Goal: Find specific page/section: Find specific page/section

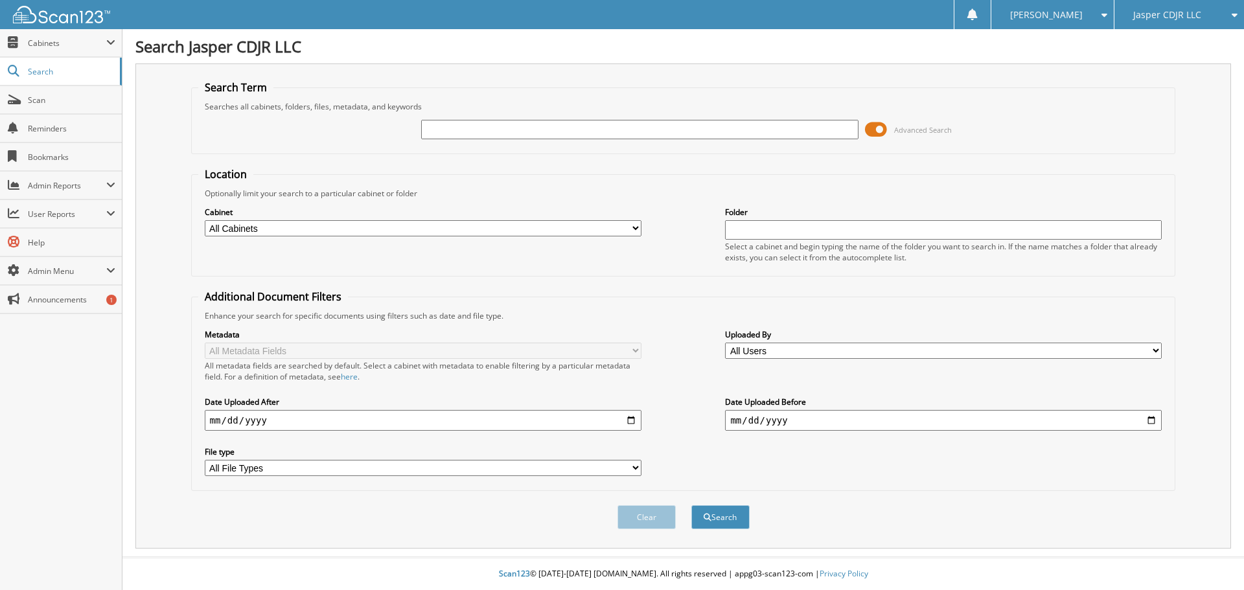
click at [456, 131] on input "text" at bounding box center [639, 129] width 437 height 19
type input "ti0258625"
click at [691, 505] on button "Search" at bounding box center [720, 517] width 58 height 24
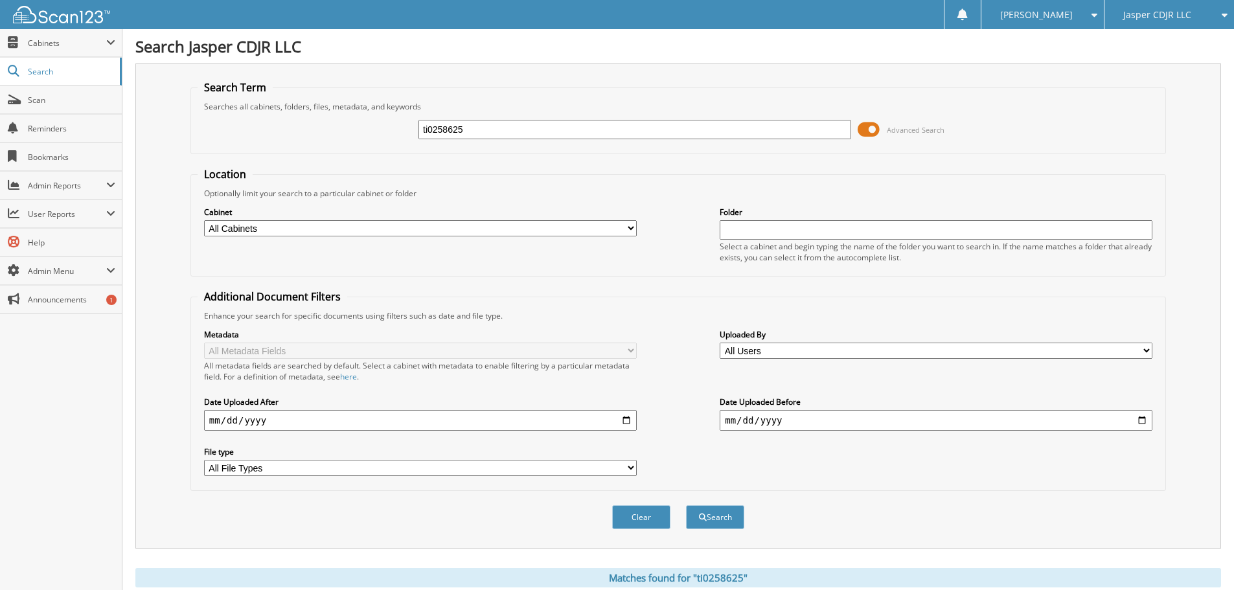
click at [862, 130] on span at bounding box center [869, 129] width 22 height 19
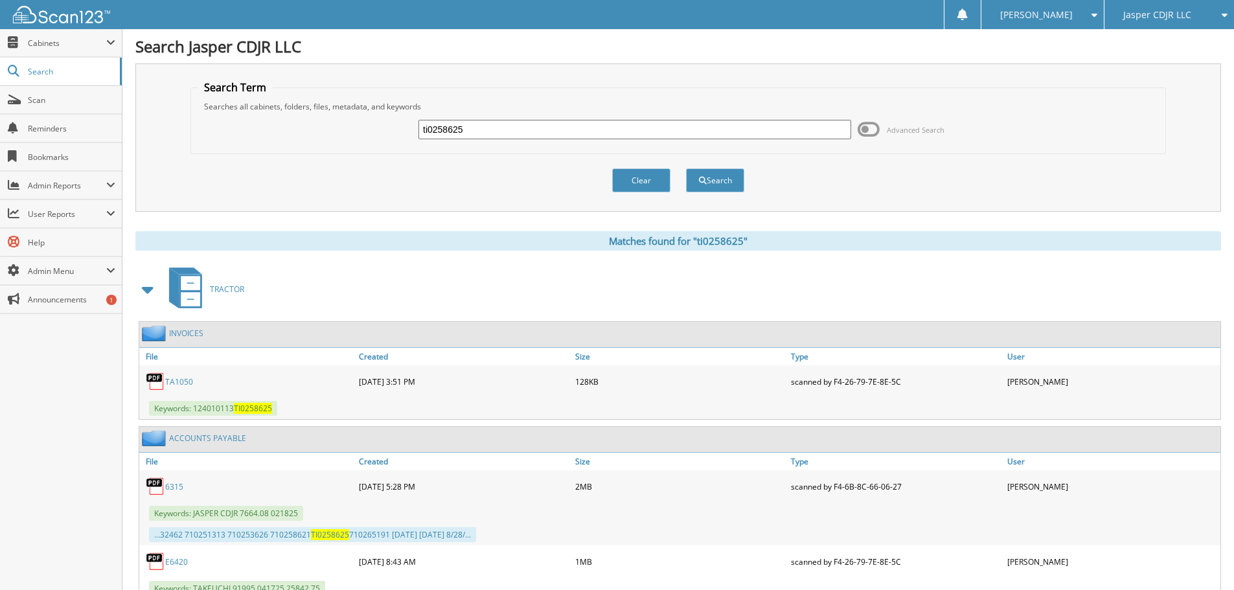
click at [186, 381] on link "TA1050" at bounding box center [179, 381] width 28 height 11
drag, startPoint x: 492, startPoint y: 122, endPoint x: 370, endPoint y: 106, distance: 123.4
click at [372, 111] on fieldset "Search Term Searches all cabinets, folders, files, metadata, and keywords ti025…" at bounding box center [677, 117] width 975 height 74
type input "TA1069"
click at [725, 168] on button "Search" at bounding box center [715, 180] width 58 height 24
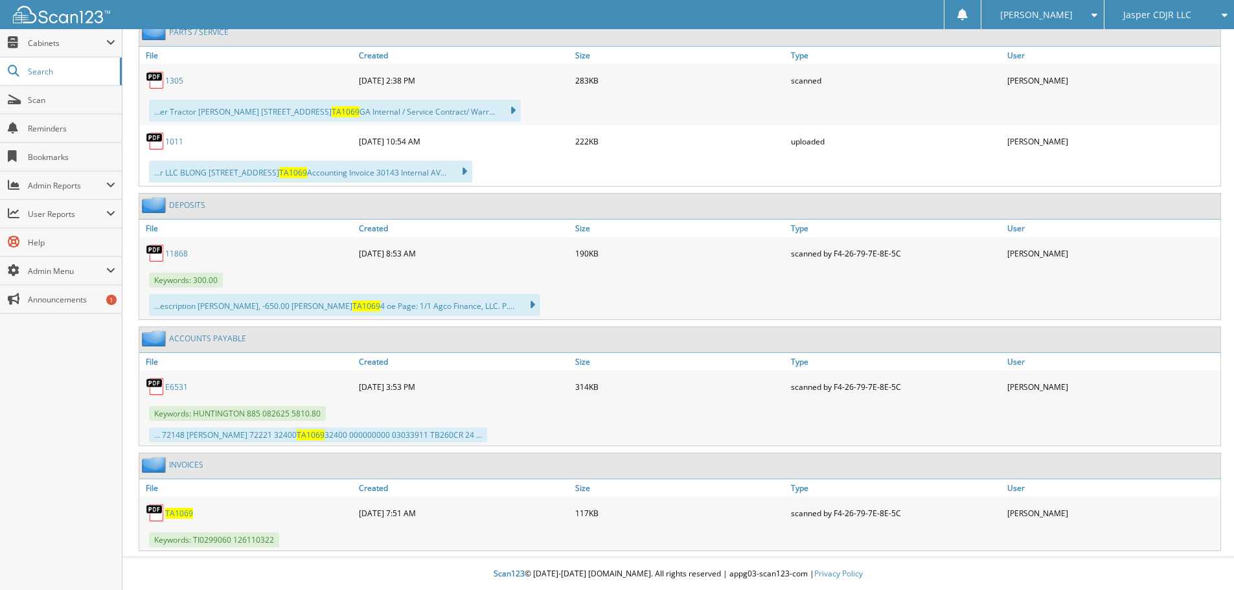
scroll to position [847, 0]
click at [188, 515] on span "TA1069" at bounding box center [179, 513] width 28 height 11
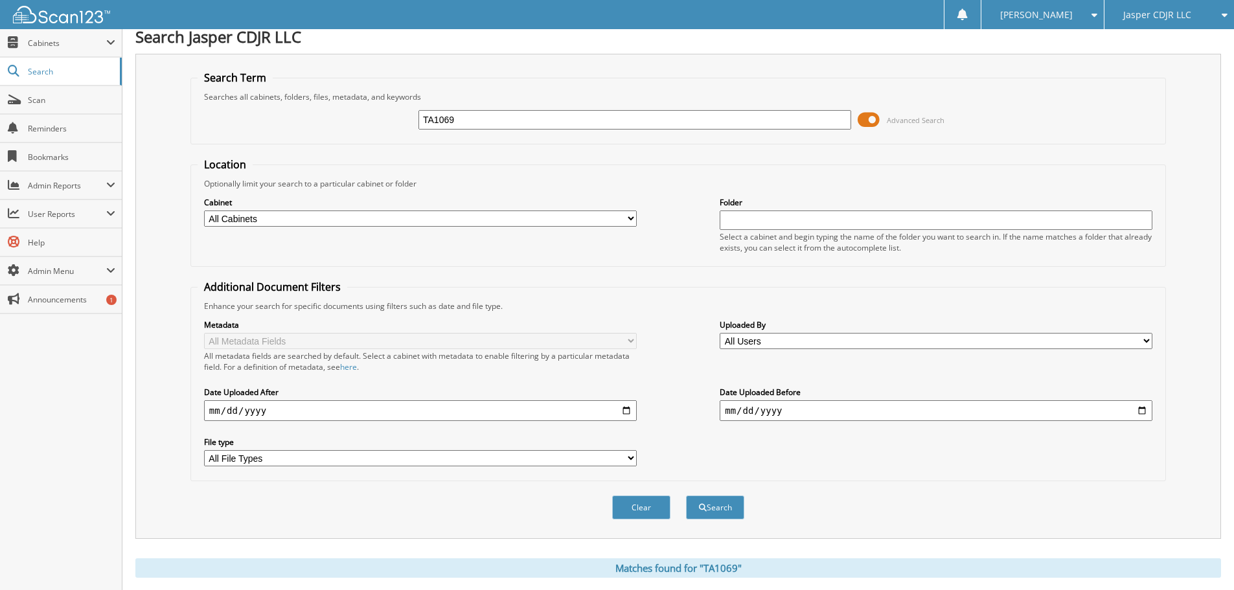
scroll to position [0, 0]
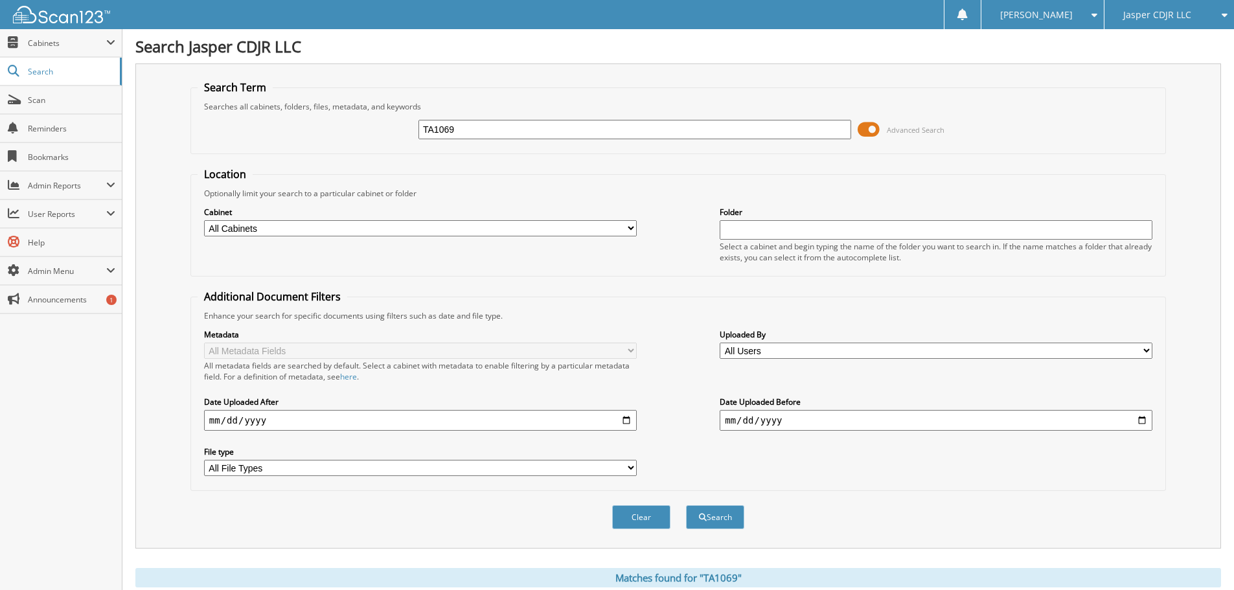
drag, startPoint x: 459, startPoint y: 121, endPoint x: 375, endPoint y: 93, distance: 88.3
click at [380, 112] on div "TA1069 Advanced Search" at bounding box center [678, 129] width 961 height 35
type input "TI0339681"
click at [686, 505] on button "Search" at bounding box center [715, 517] width 58 height 24
click at [864, 126] on span at bounding box center [869, 129] width 22 height 19
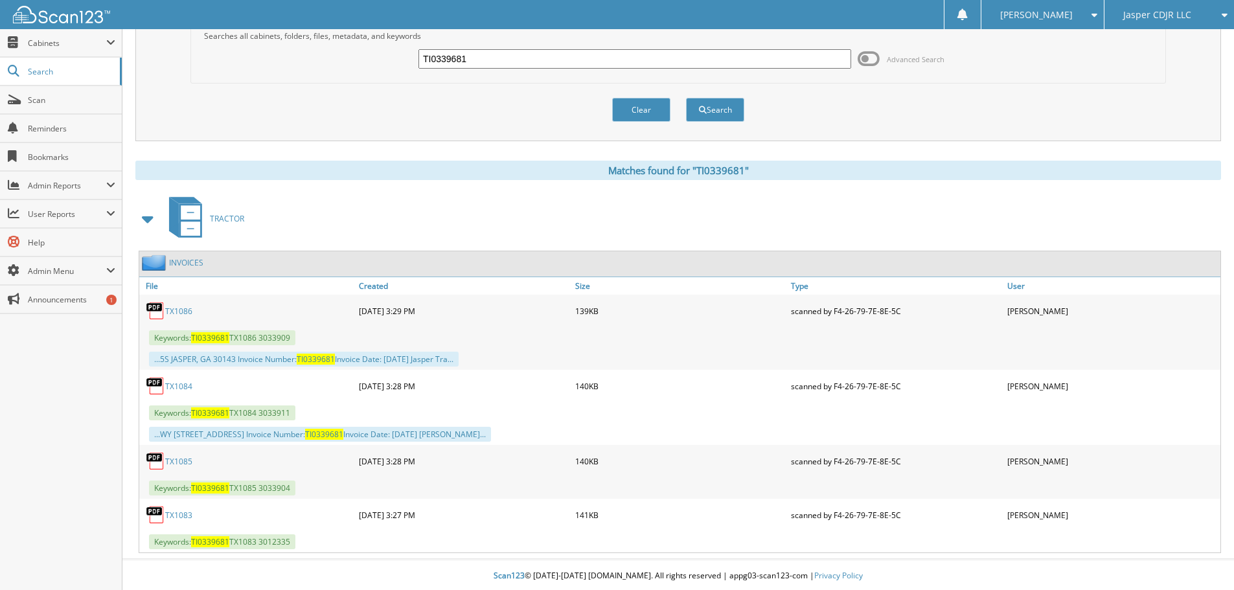
scroll to position [73, 0]
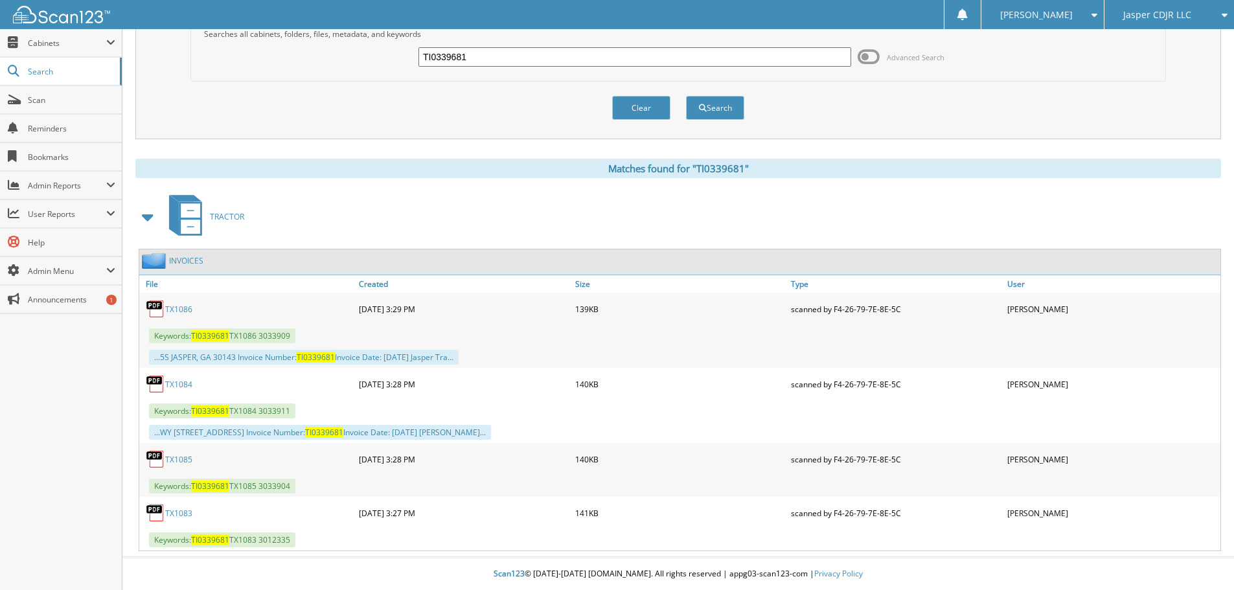
drag, startPoint x: 479, startPoint y: 56, endPoint x: 376, endPoint y: 50, distance: 103.2
click at [376, 50] on div "TI0339681 Advanced Search" at bounding box center [678, 57] width 961 height 35
type input "TI0341336"
click at [686, 96] on button "Search" at bounding box center [715, 108] width 58 height 24
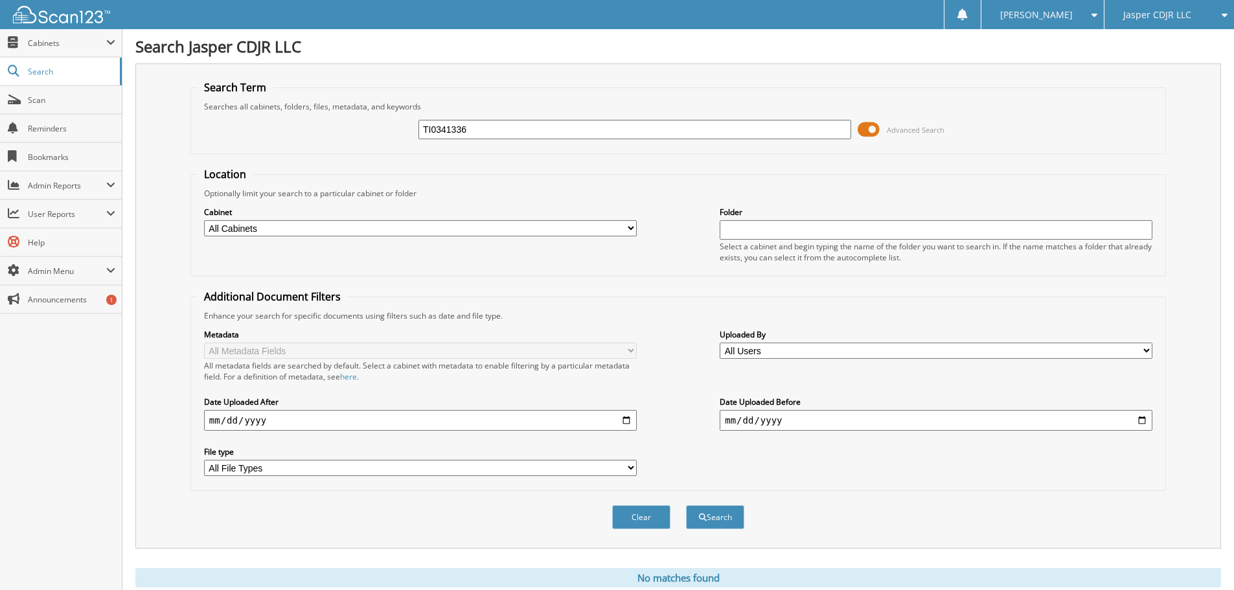
click at [863, 135] on span at bounding box center [869, 129] width 22 height 19
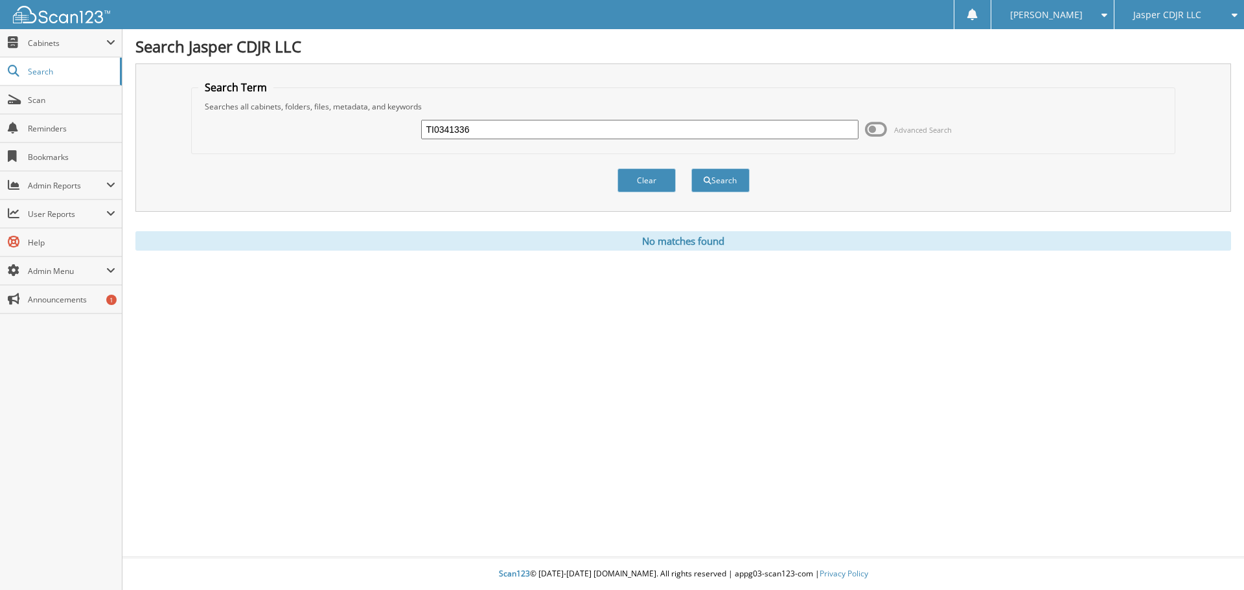
drag, startPoint x: 488, startPoint y: 131, endPoint x: 394, endPoint y: 110, distance: 96.3
click at [399, 126] on div "TI0341336 Advanced Search" at bounding box center [683, 129] width 970 height 35
type input "TX1037"
click at [691, 168] on button "Search" at bounding box center [720, 180] width 58 height 24
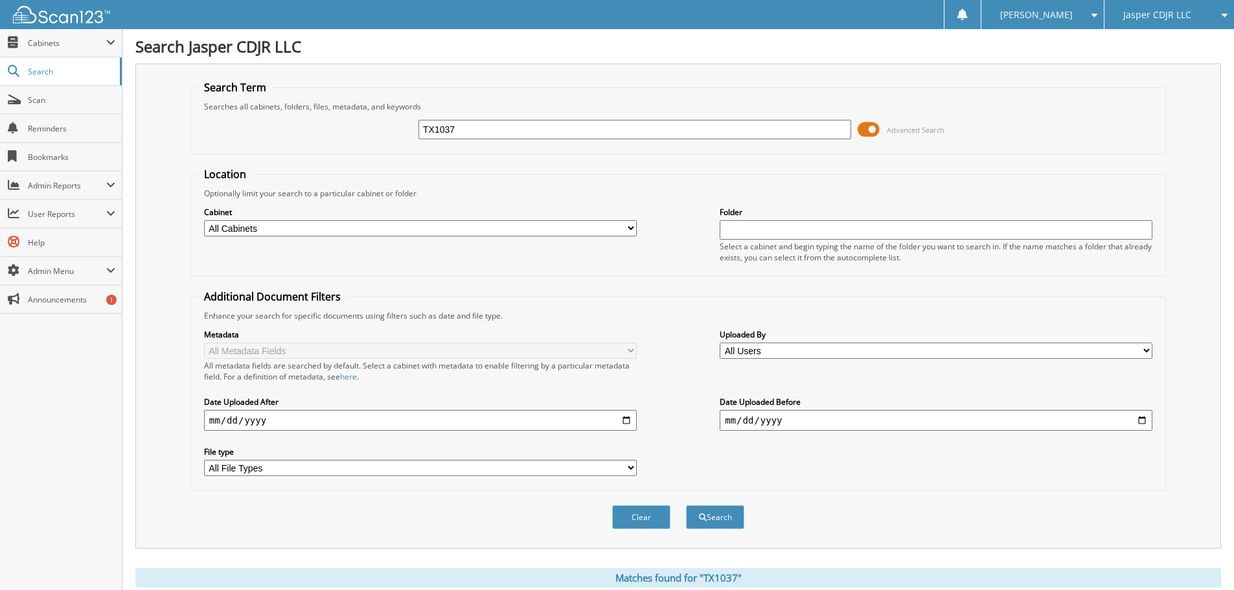
click at [868, 134] on span at bounding box center [869, 129] width 22 height 19
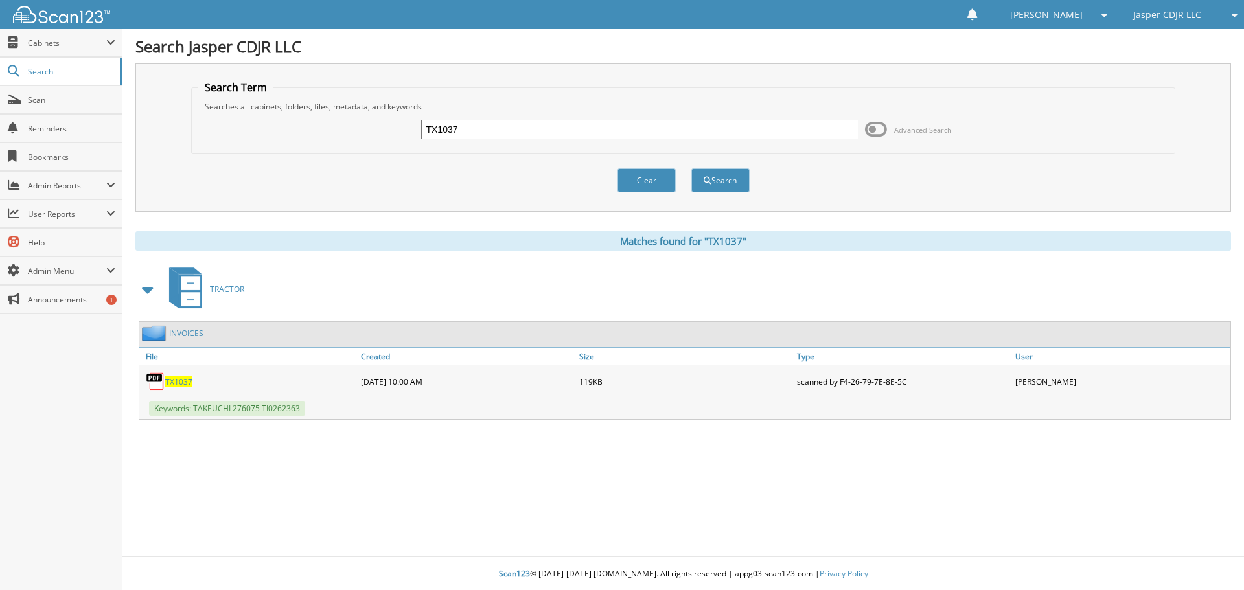
click at [188, 384] on span "TX1037" at bounding box center [178, 381] width 27 height 11
drag, startPoint x: 478, startPoint y: 124, endPoint x: 363, endPoint y: 115, distance: 115.7
click at [363, 115] on div "TX1037 Advanced Search" at bounding box center [683, 129] width 970 height 35
type input "E3587"
click at [691, 168] on button "Search" at bounding box center [720, 180] width 58 height 24
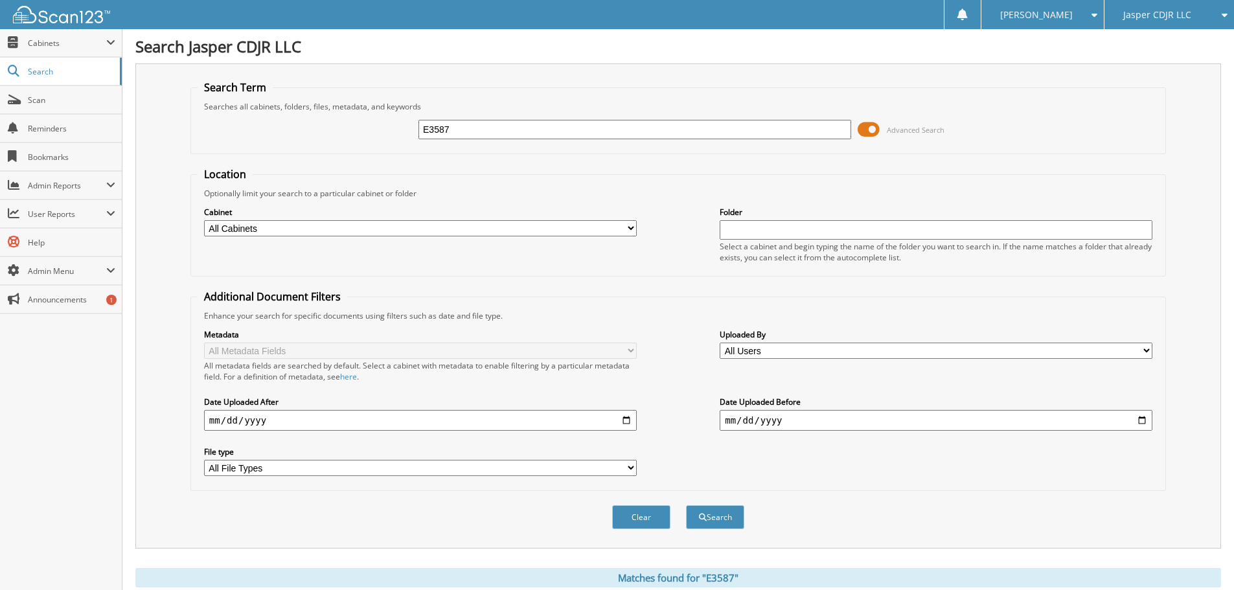
click at [863, 126] on span at bounding box center [869, 129] width 22 height 19
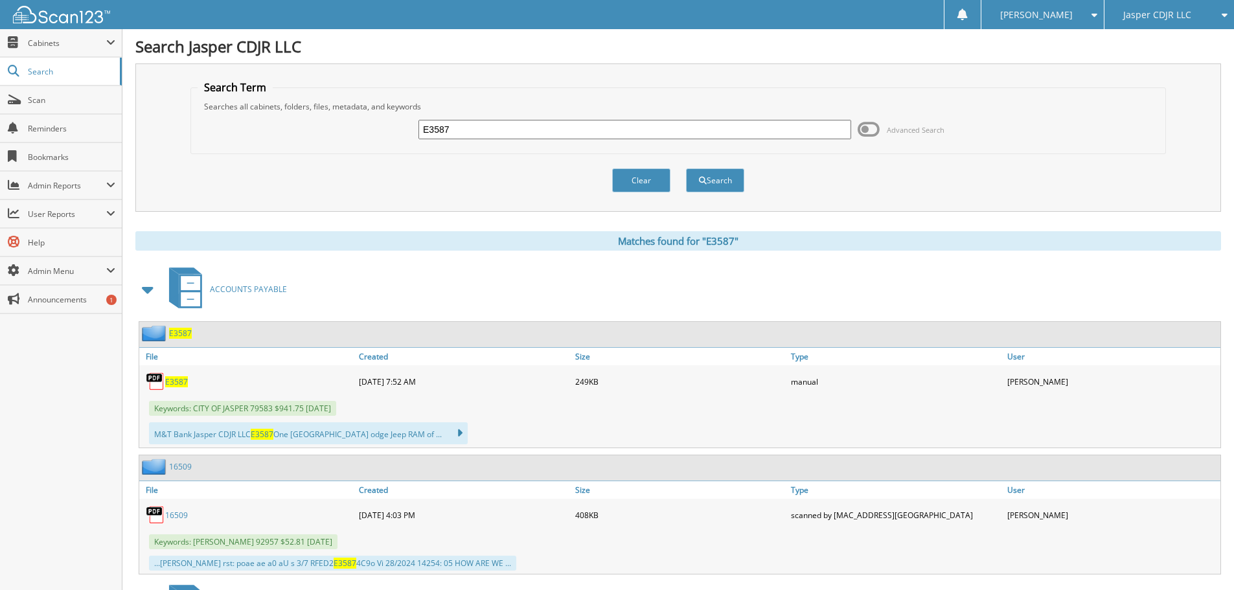
click at [183, 380] on span "E3587" at bounding box center [176, 381] width 23 height 11
drag, startPoint x: 489, startPoint y: 128, endPoint x: 377, endPoint y: 117, distance: 112.6
click at [377, 117] on div "E3587 Advanced Search" at bounding box center [678, 129] width 961 height 35
type input "TI0379620"
click at [686, 168] on button "Search" at bounding box center [715, 180] width 58 height 24
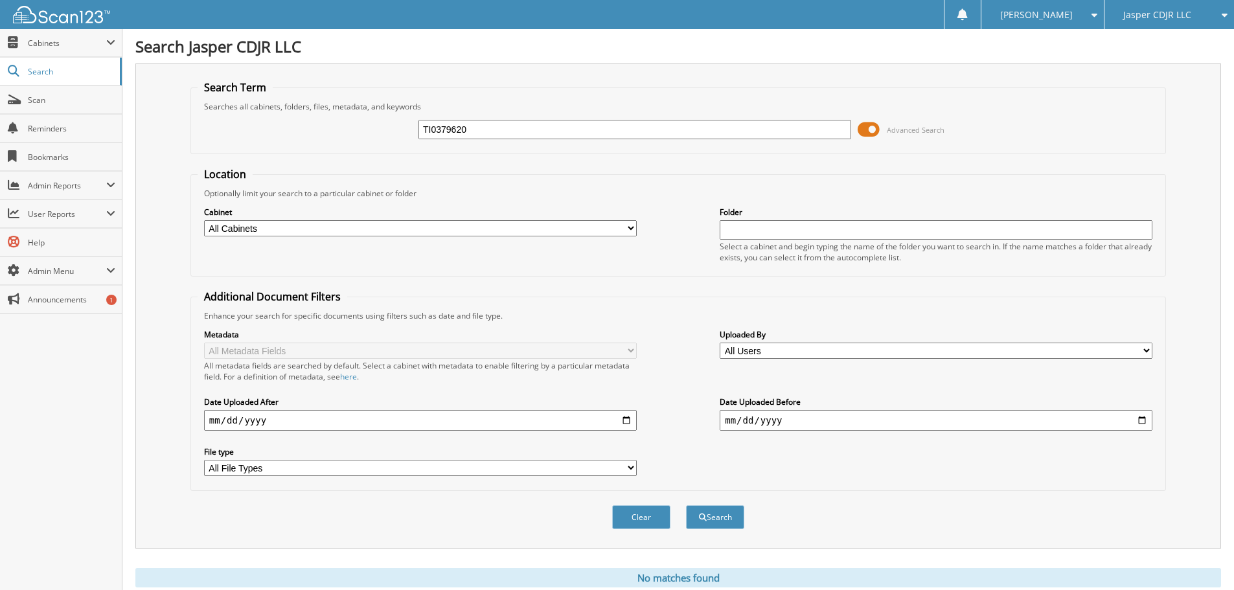
click at [869, 130] on span at bounding box center [869, 129] width 22 height 19
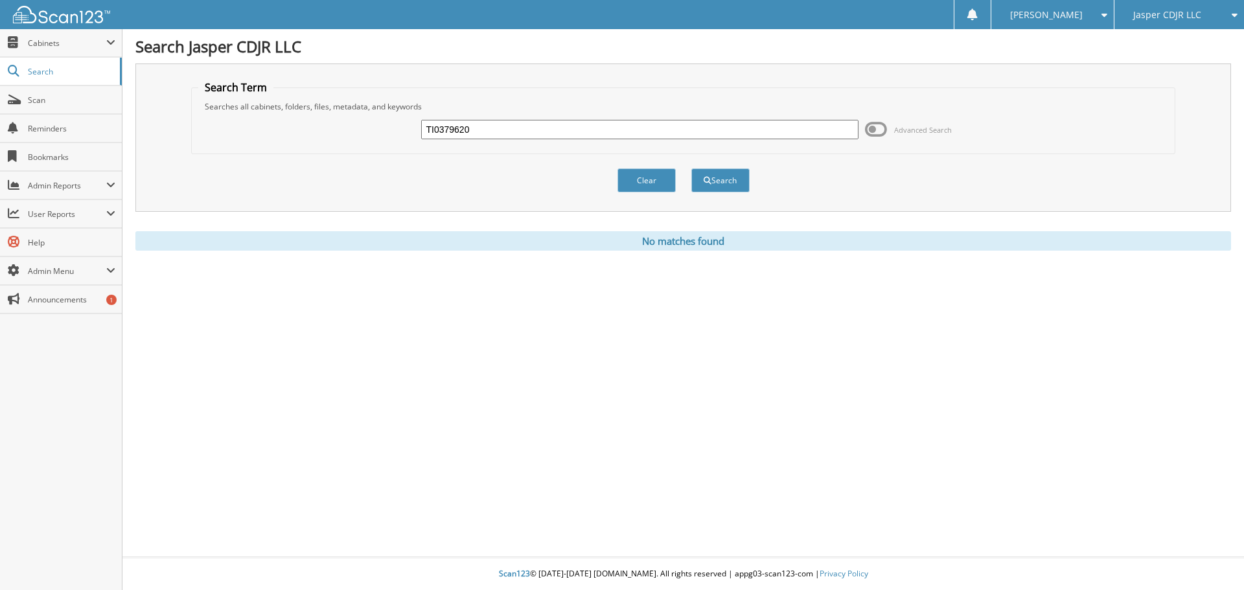
drag, startPoint x: 489, startPoint y: 131, endPoint x: 416, endPoint y: 125, distance: 73.4
click at [416, 125] on div "TI0379620 Advanced Search" at bounding box center [683, 129] width 970 height 35
type input "TX1011"
click at [691, 168] on button "Search" at bounding box center [720, 180] width 58 height 24
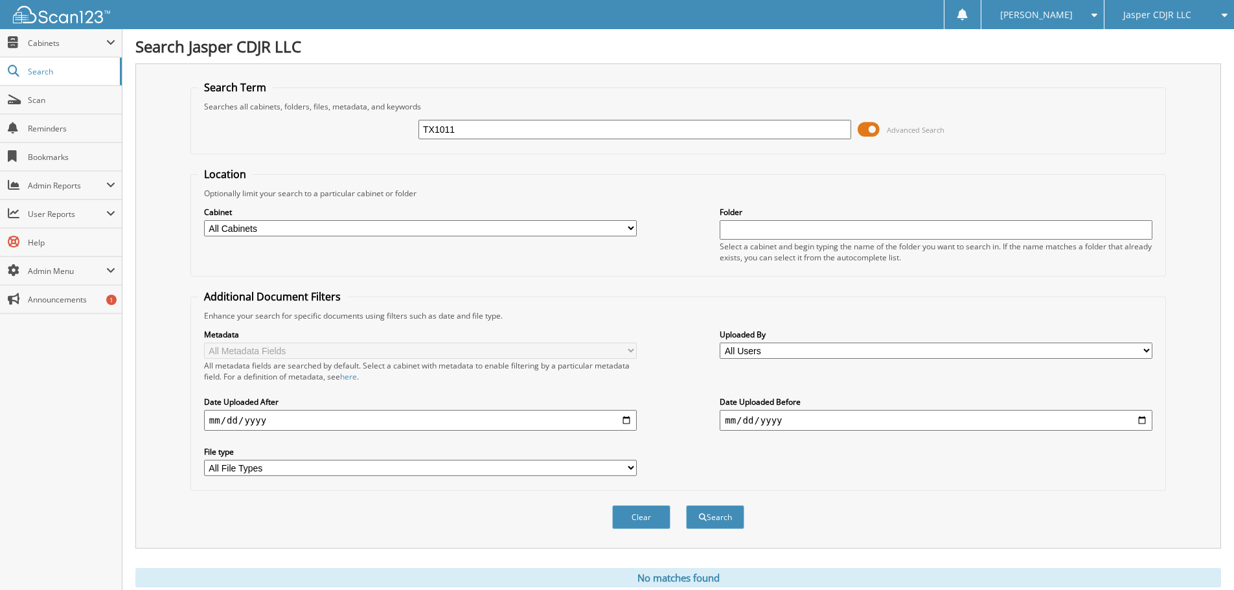
click at [867, 128] on span at bounding box center [869, 129] width 22 height 19
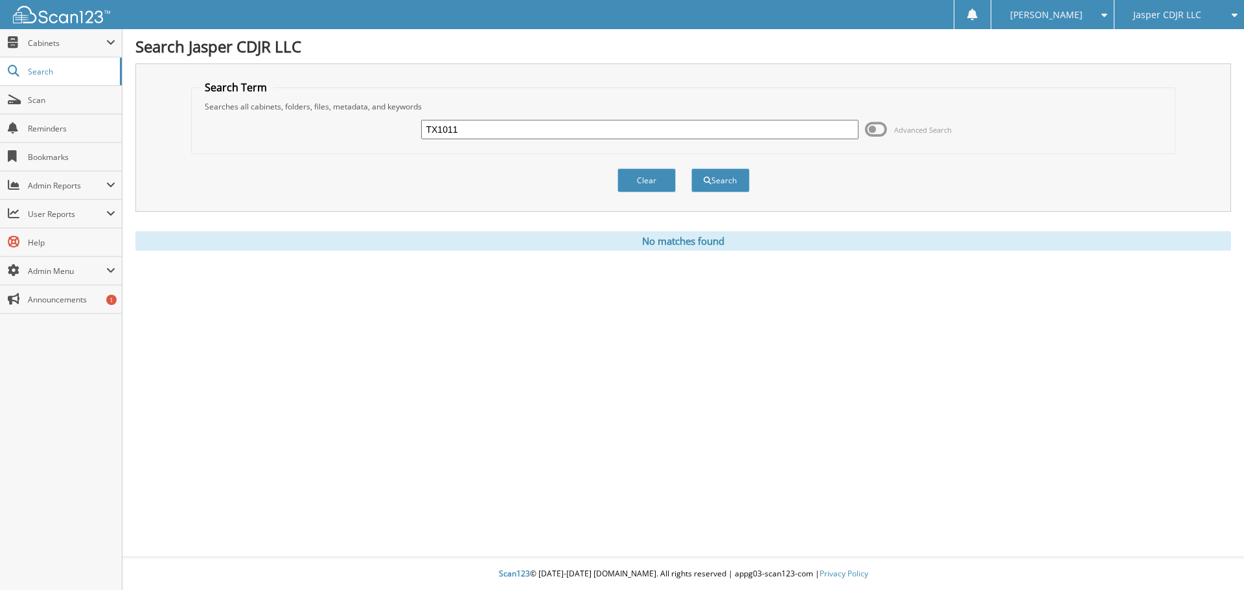
click at [233, 336] on div "Search Jasper CDJR LLC Search Term Searches all cabinets, folders, files, metad…" at bounding box center [682, 295] width 1121 height 590
drag, startPoint x: 473, startPoint y: 124, endPoint x: 386, endPoint y: 119, distance: 87.6
click at [386, 119] on div "TX1011 Advanced Search" at bounding box center [683, 129] width 970 height 35
type input "T1972"
click at [691, 168] on button "Search" at bounding box center [720, 180] width 58 height 24
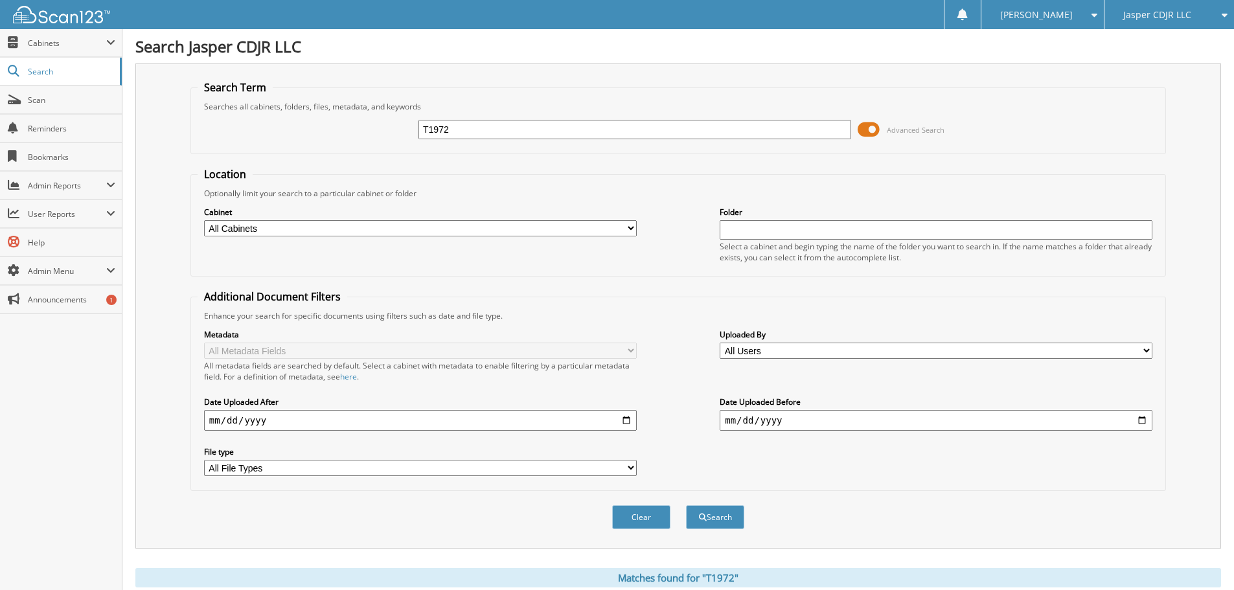
click at [863, 130] on span at bounding box center [869, 129] width 22 height 19
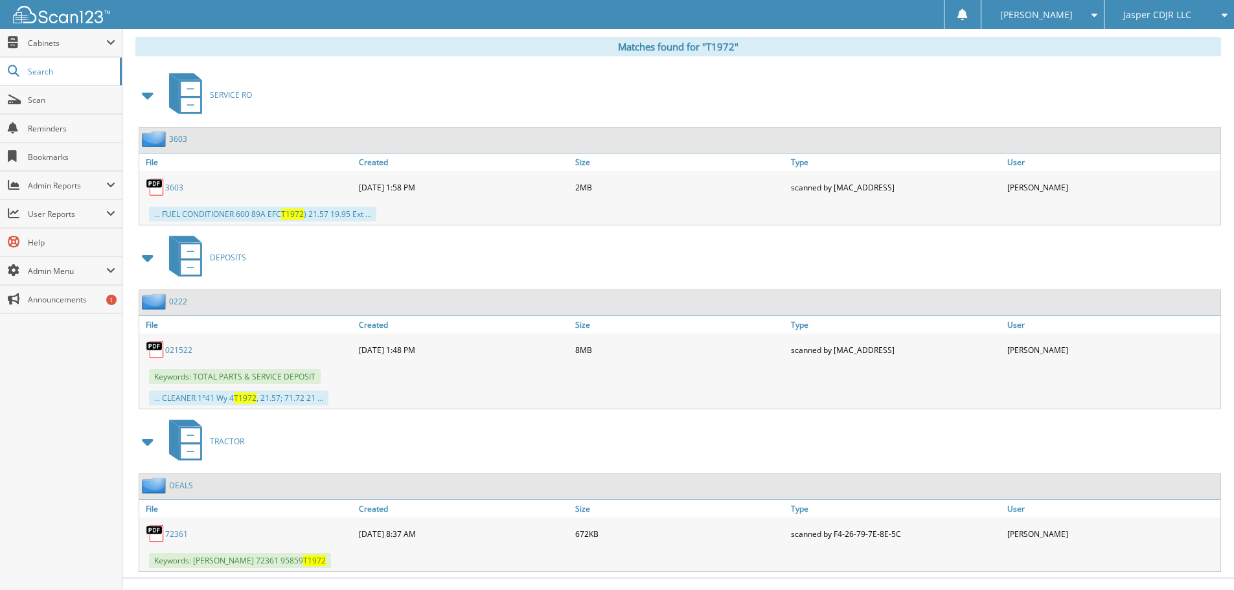
scroll to position [215, 0]
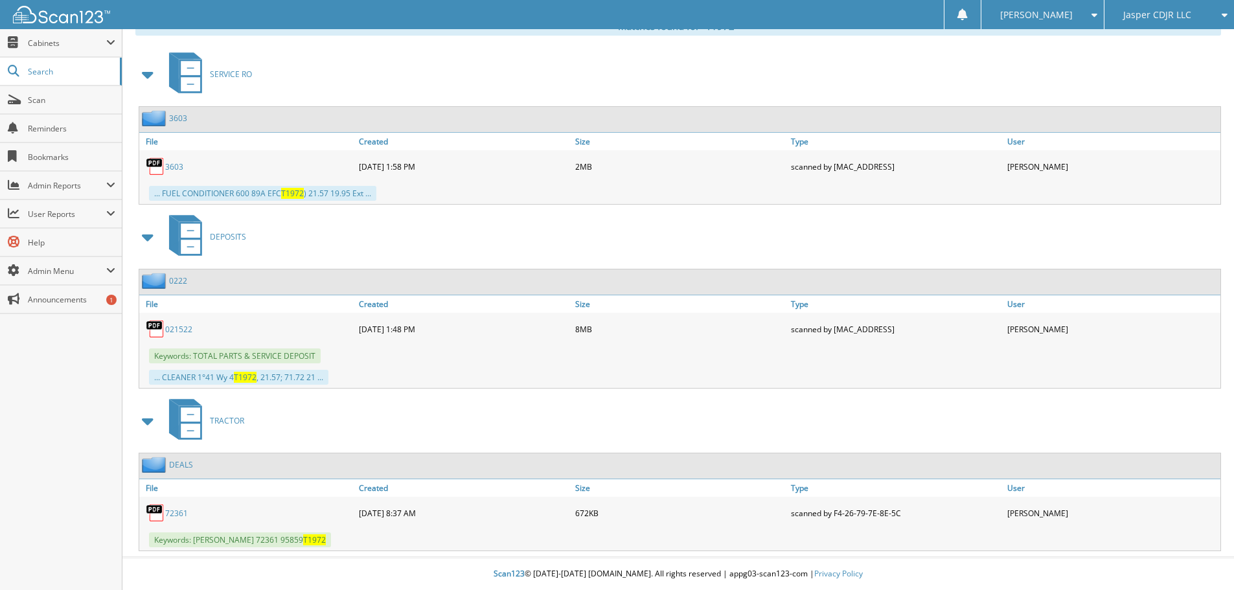
click at [182, 508] on link "72361" at bounding box center [176, 513] width 23 height 11
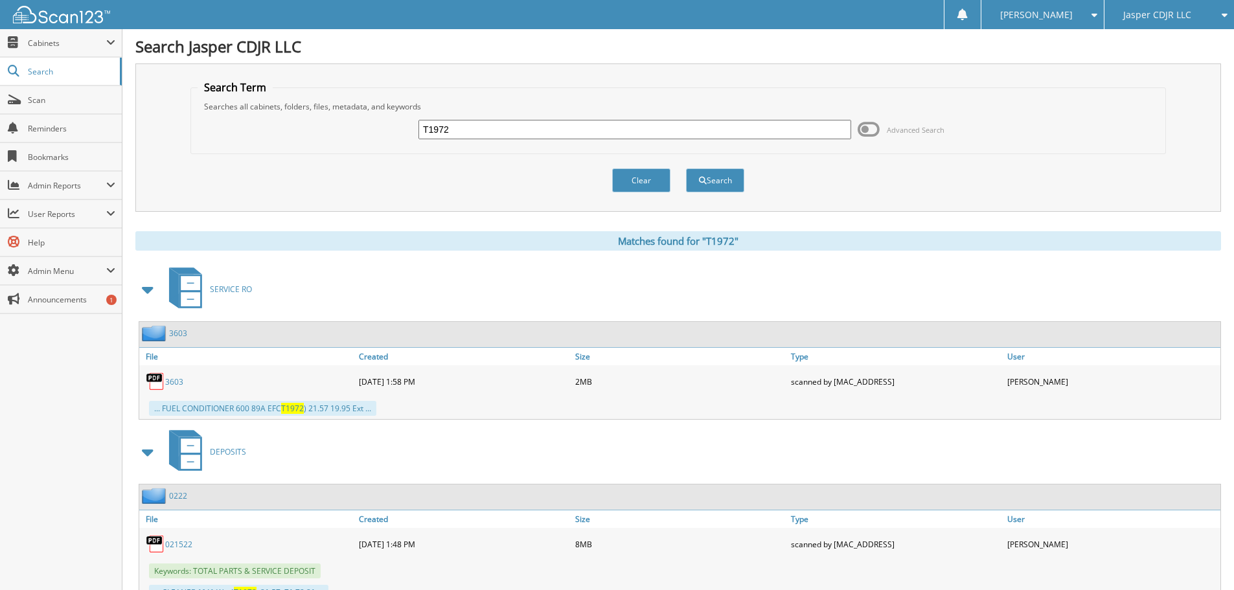
drag, startPoint x: 510, startPoint y: 127, endPoint x: 390, endPoint y: 116, distance: 120.3
click at [390, 116] on div "T1972 Advanced Search" at bounding box center [678, 129] width 961 height 35
click at [464, 133] on input "T1972" at bounding box center [634, 129] width 433 height 19
type input "T1969"
click at [686, 168] on button "Search" at bounding box center [715, 180] width 58 height 24
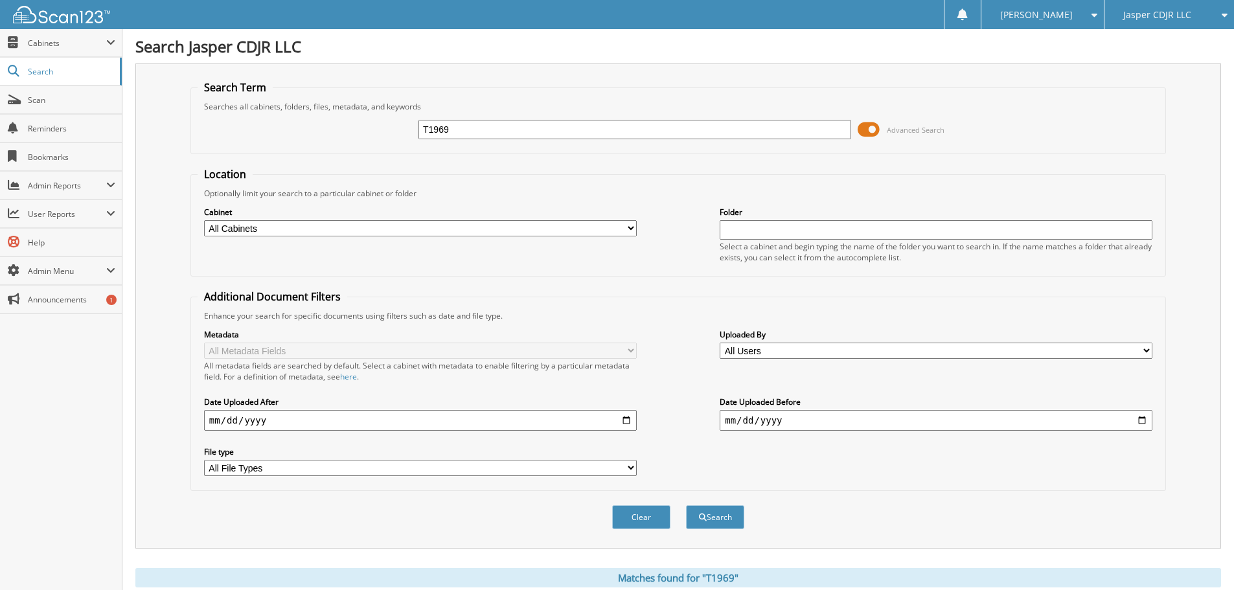
click at [867, 129] on span at bounding box center [869, 129] width 22 height 19
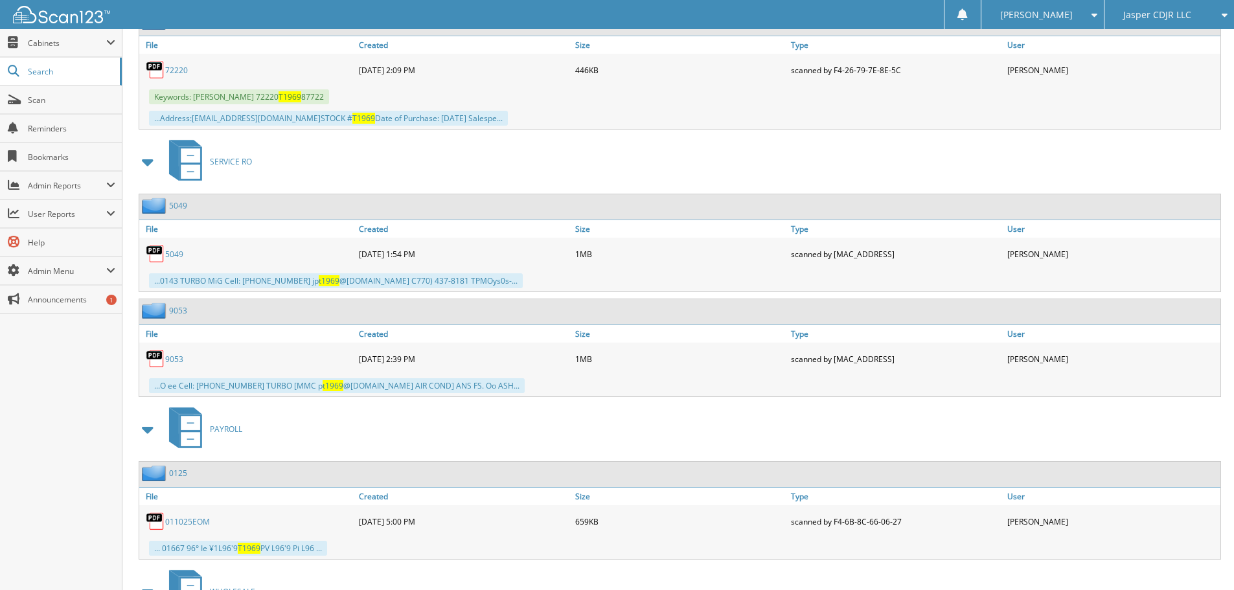
scroll to position [115, 0]
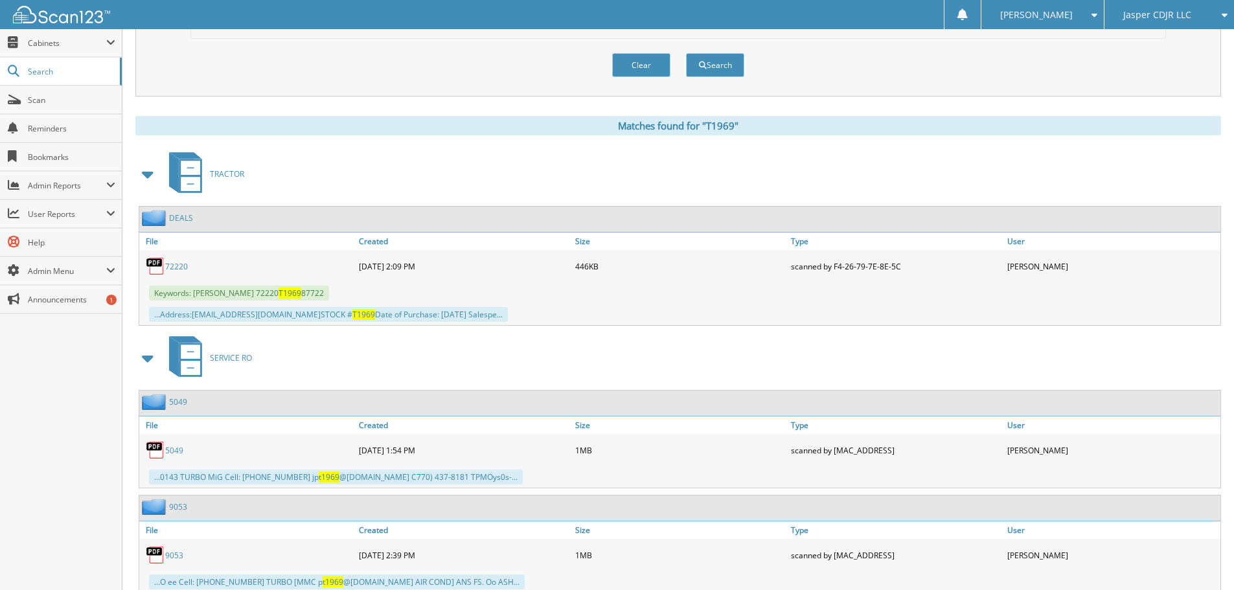
click at [184, 269] on link "72220" at bounding box center [176, 266] width 23 height 11
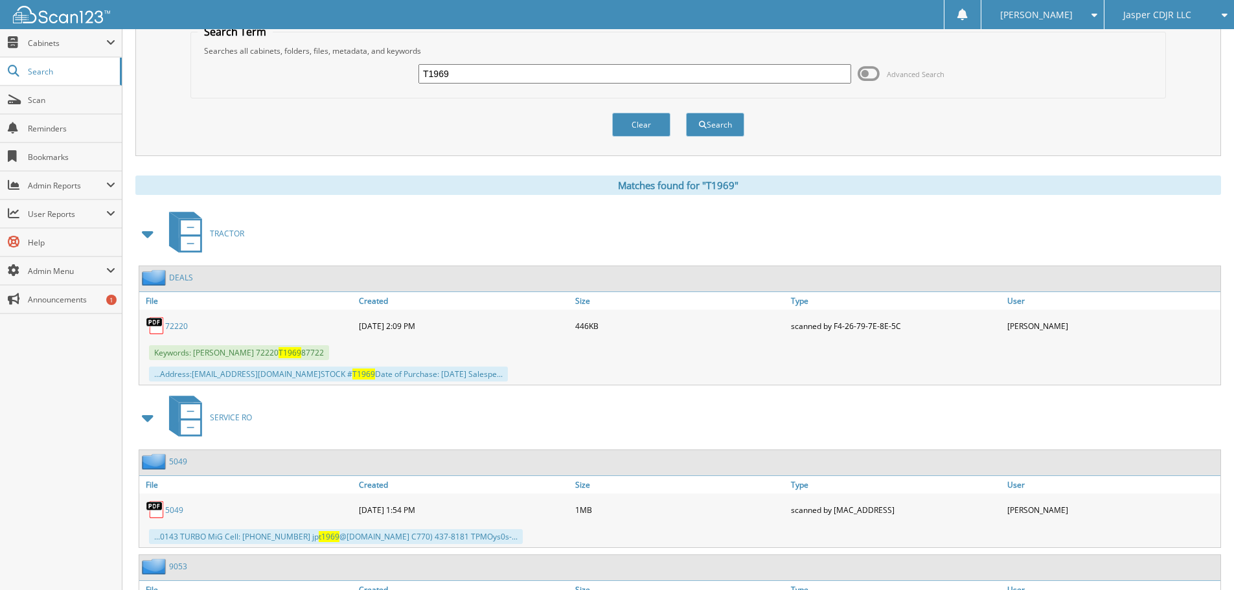
scroll to position [0, 0]
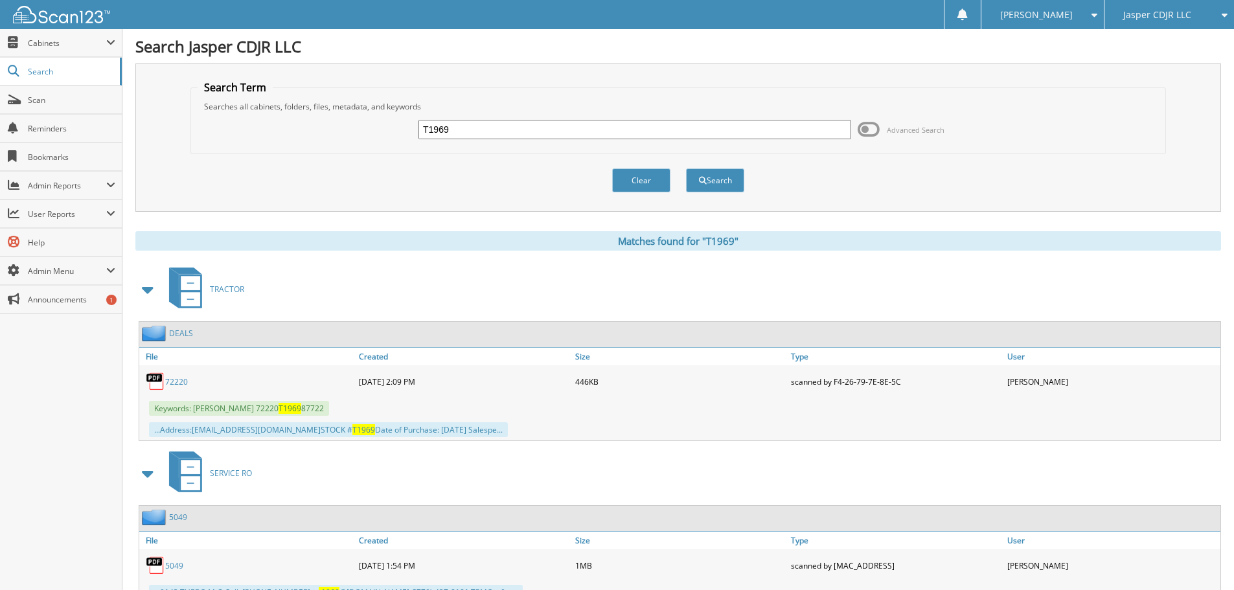
click at [501, 122] on input "T1969" at bounding box center [634, 129] width 433 height 19
type input "T1976"
click at [686, 168] on button "Search" at bounding box center [715, 180] width 58 height 24
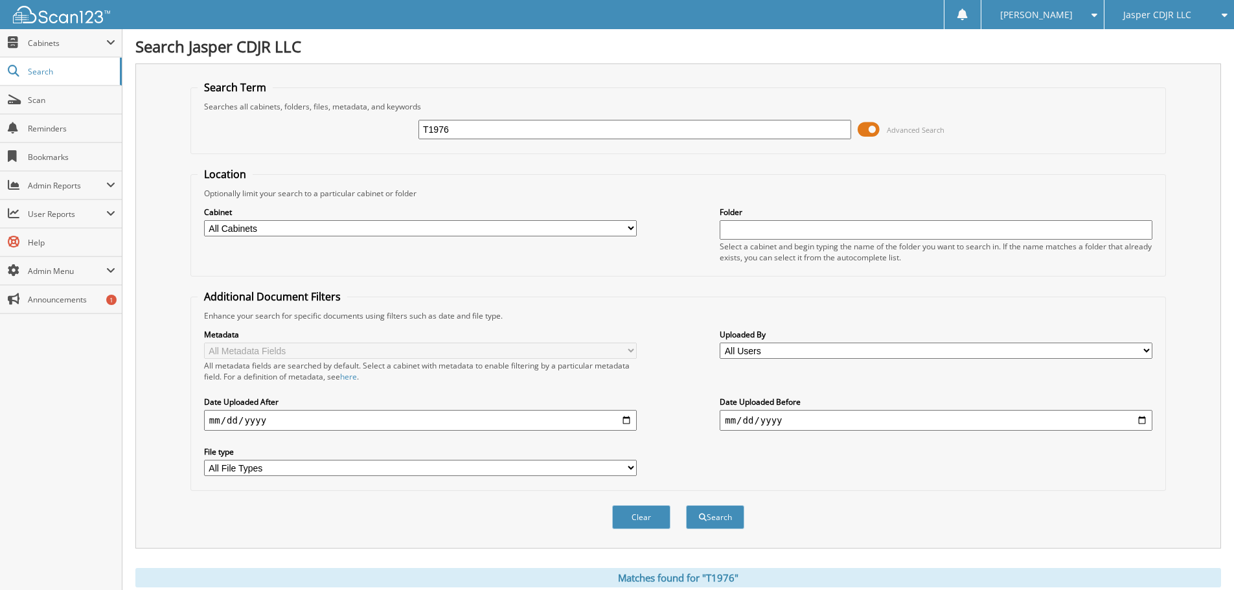
click at [864, 133] on span at bounding box center [869, 129] width 22 height 19
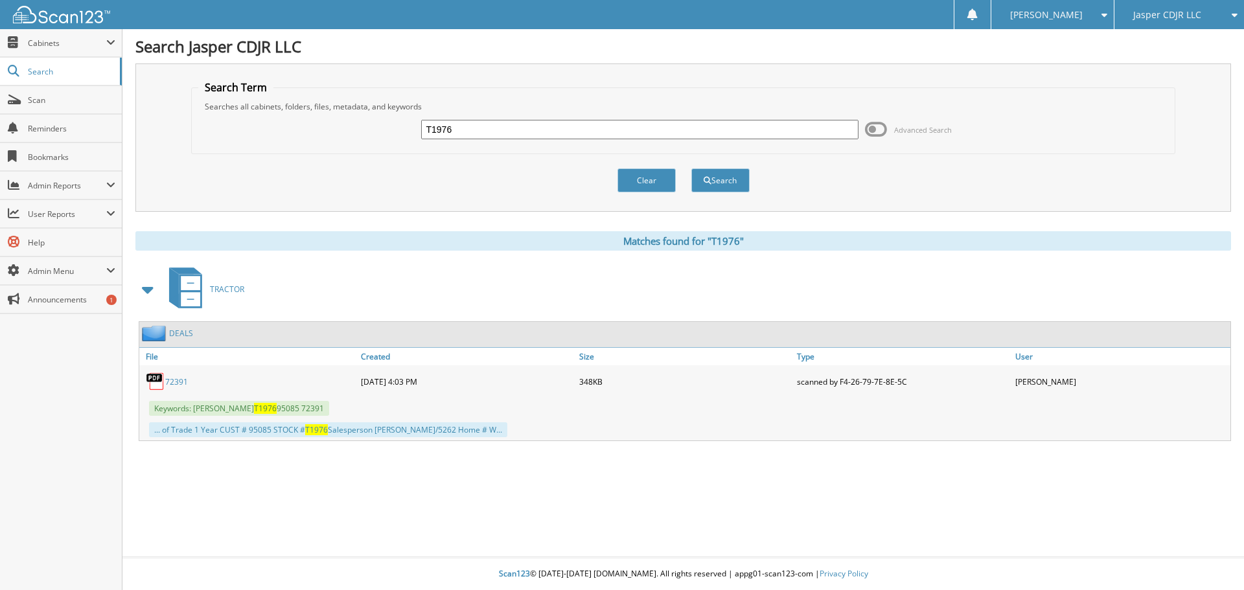
click at [181, 384] on link "72391" at bounding box center [176, 381] width 23 height 11
click at [460, 132] on input "T1976" at bounding box center [639, 129] width 437 height 19
type input "T19"
click at [1182, 14] on span "Jasper CDJR LLC" at bounding box center [1167, 15] width 68 height 8
click at [1181, 37] on link "Open Roads Complete RV Service LLC" at bounding box center [1179, 46] width 130 height 35
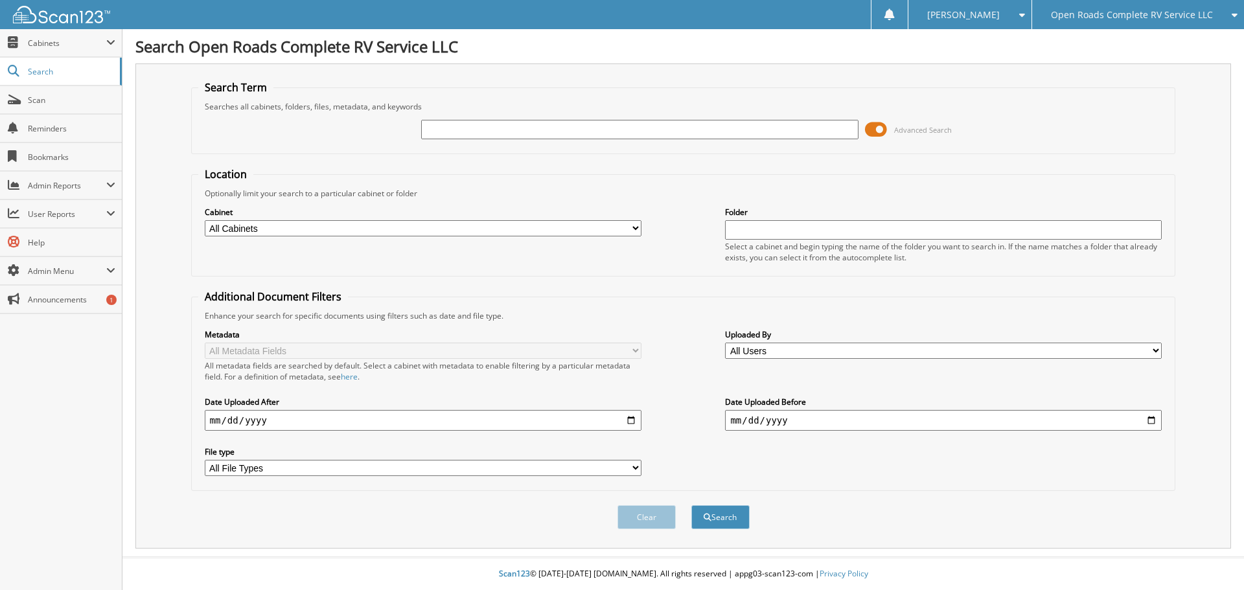
click at [522, 122] on input "text" at bounding box center [639, 129] width 437 height 19
type input "20381"
click at [691, 505] on button "Search" at bounding box center [720, 517] width 58 height 24
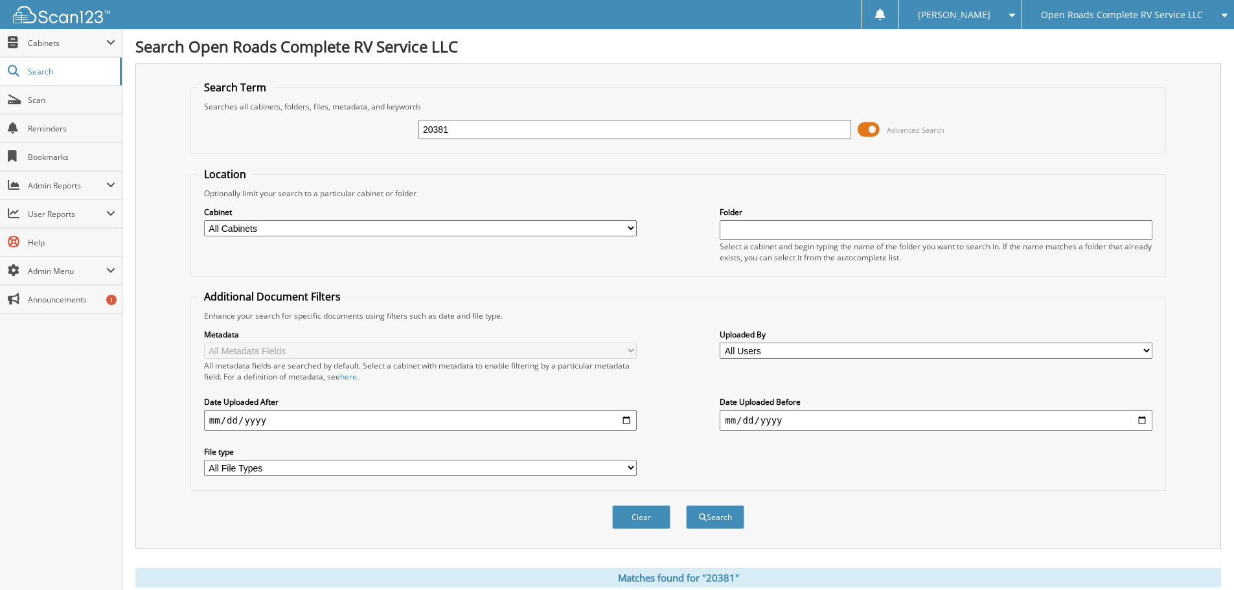
click at [863, 128] on span at bounding box center [869, 129] width 22 height 19
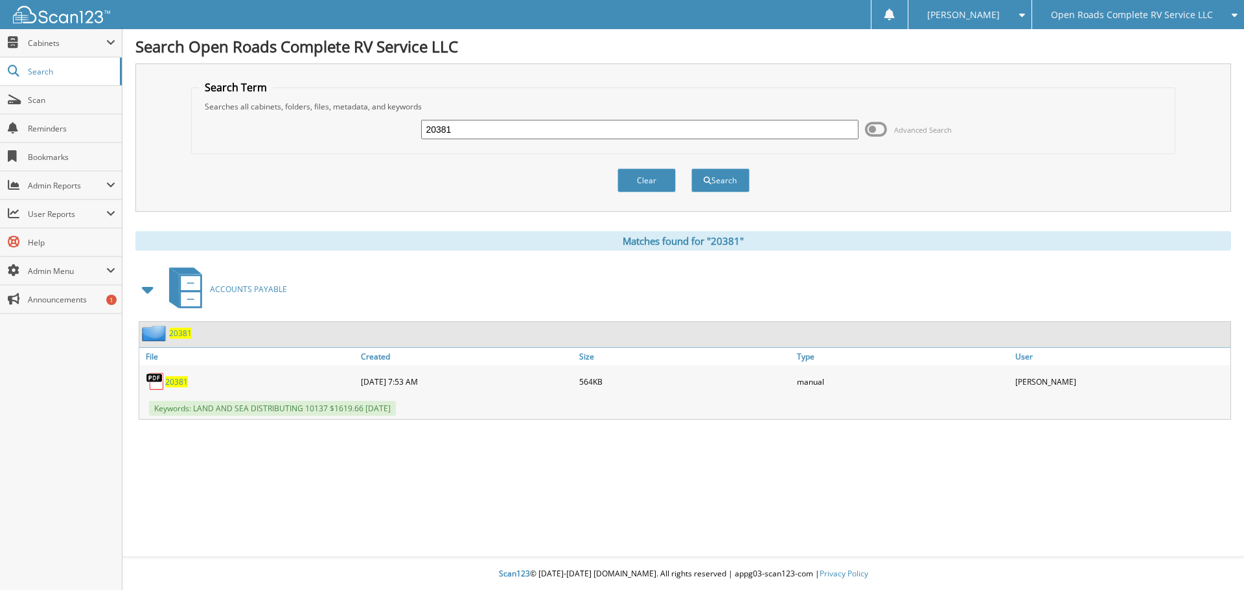
click at [166, 385] on span "20381" at bounding box center [176, 381] width 23 height 11
